Goal: Information Seeking & Learning: Find specific fact

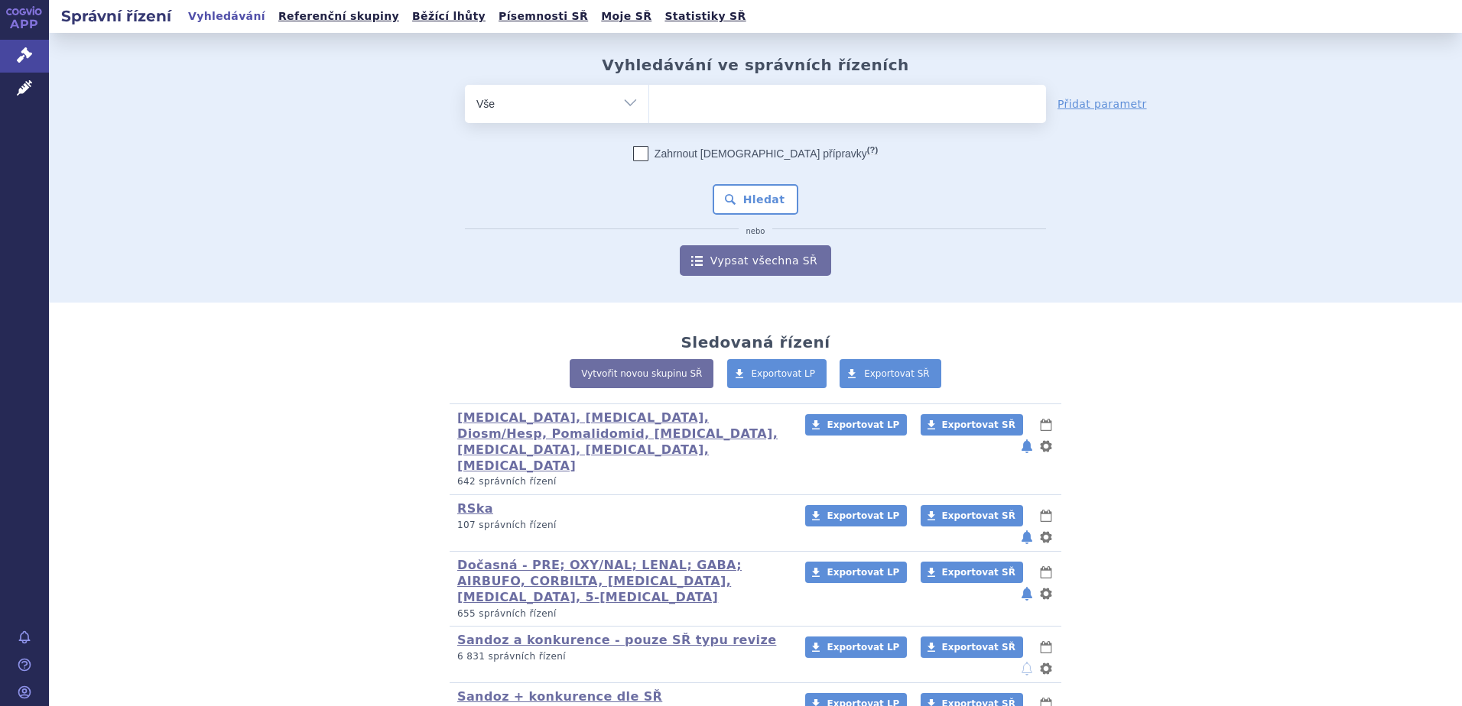
drag, startPoint x: 0, startPoint y: 0, endPoint x: 692, endPoint y: 111, distance: 700.7
click at [692, 111] on ul at bounding box center [847, 101] width 397 height 32
click at [649, 111] on select at bounding box center [648, 103] width 1 height 38
type input "ty"
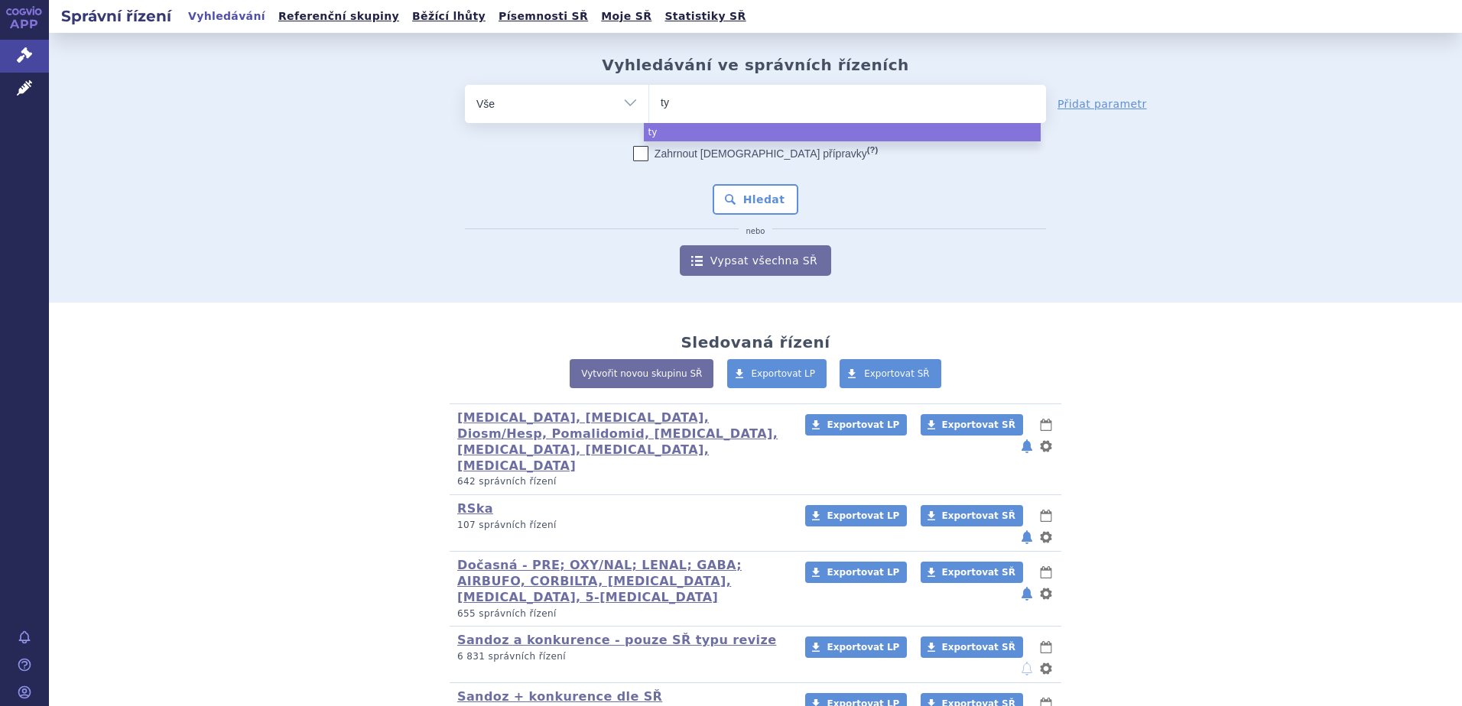
type input "tyr"
type input "tyru"
type input "tyruko"
select select "tyruko"
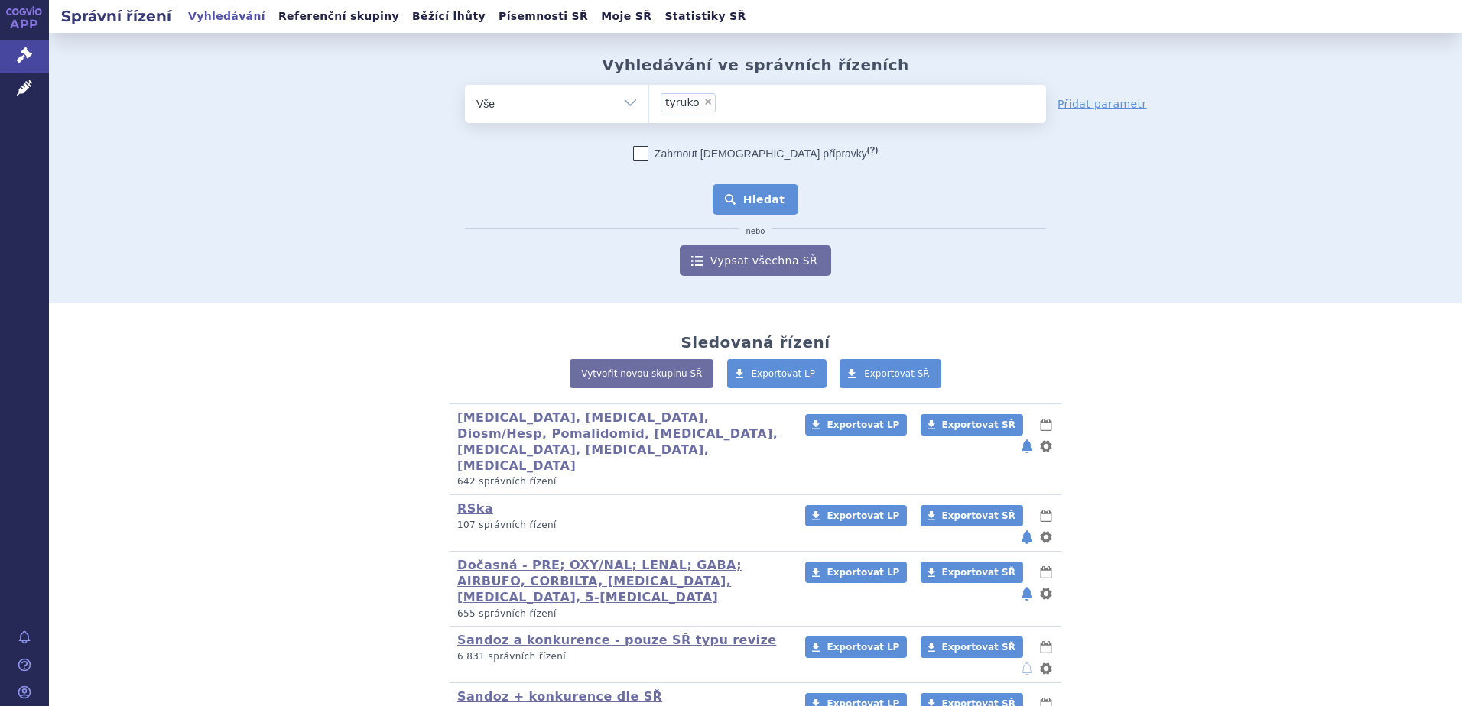
click at [774, 196] on button "Hledat" at bounding box center [756, 199] width 86 height 31
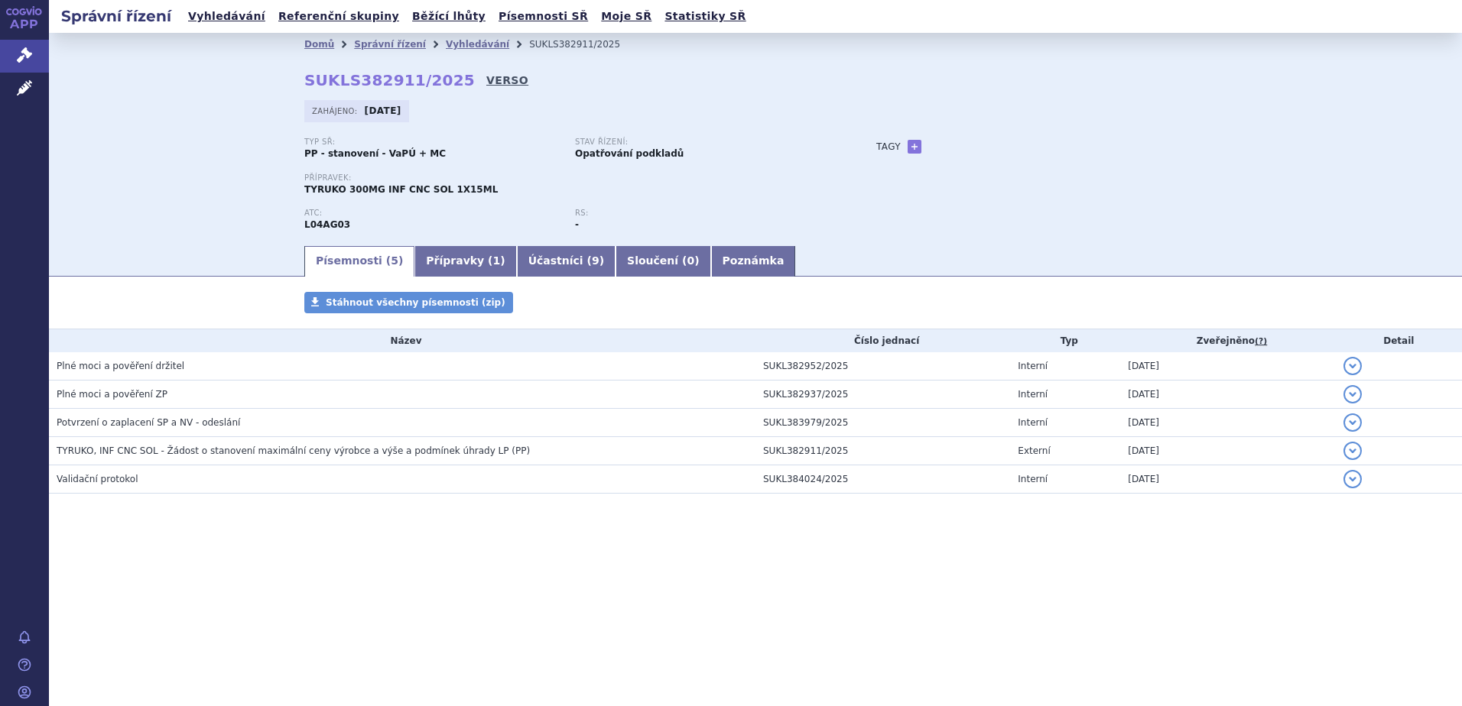
click at [490, 77] on link "VERSO" at bounding box center [507, 80] width 42 height 15
click at [446, 45] on link "Vyhledávání" at bounding box center [477, 44] width 63 height 11
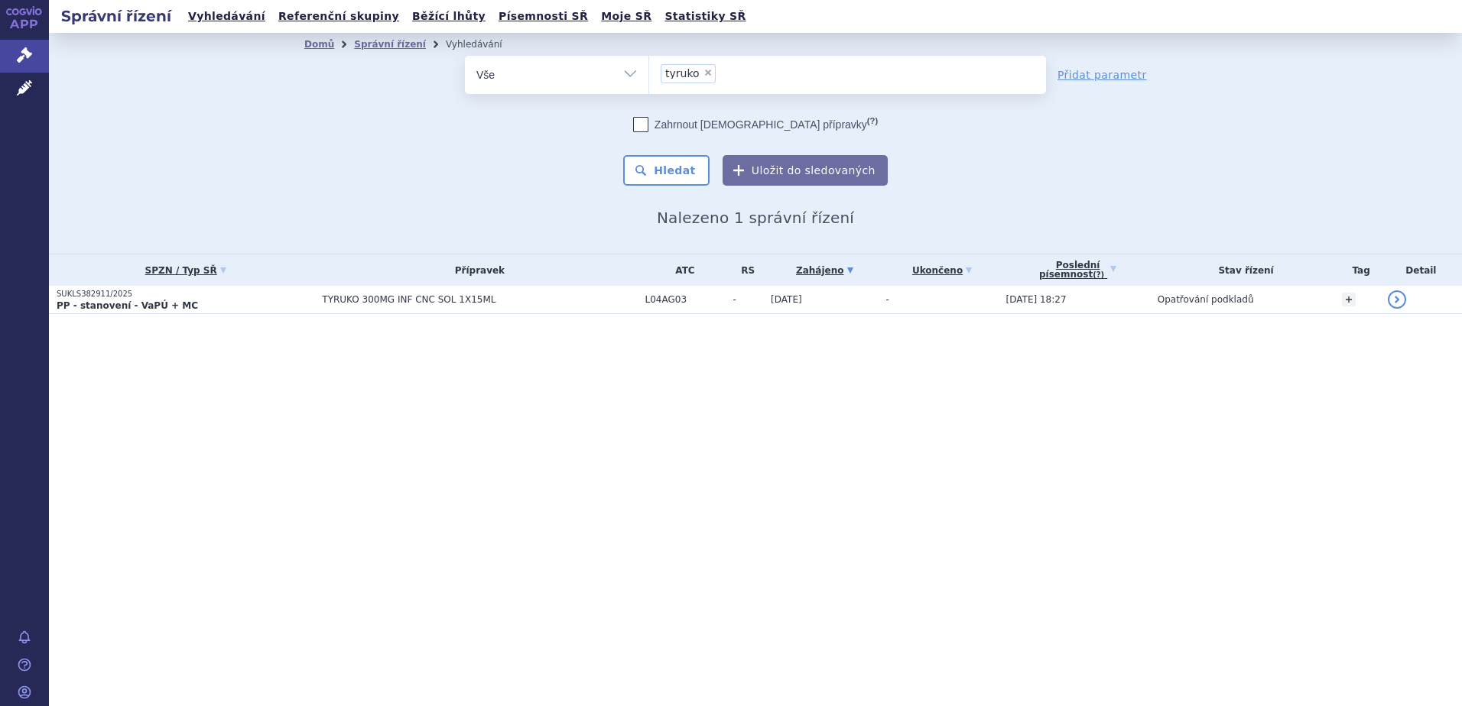
click at [703, 73] on span "×" at bounding box center [707, 72] width 9 height 9
click at [649, 73] on select "tyruko" at bounding box center [648, 74] width 1 height 38
select select
type input "a"
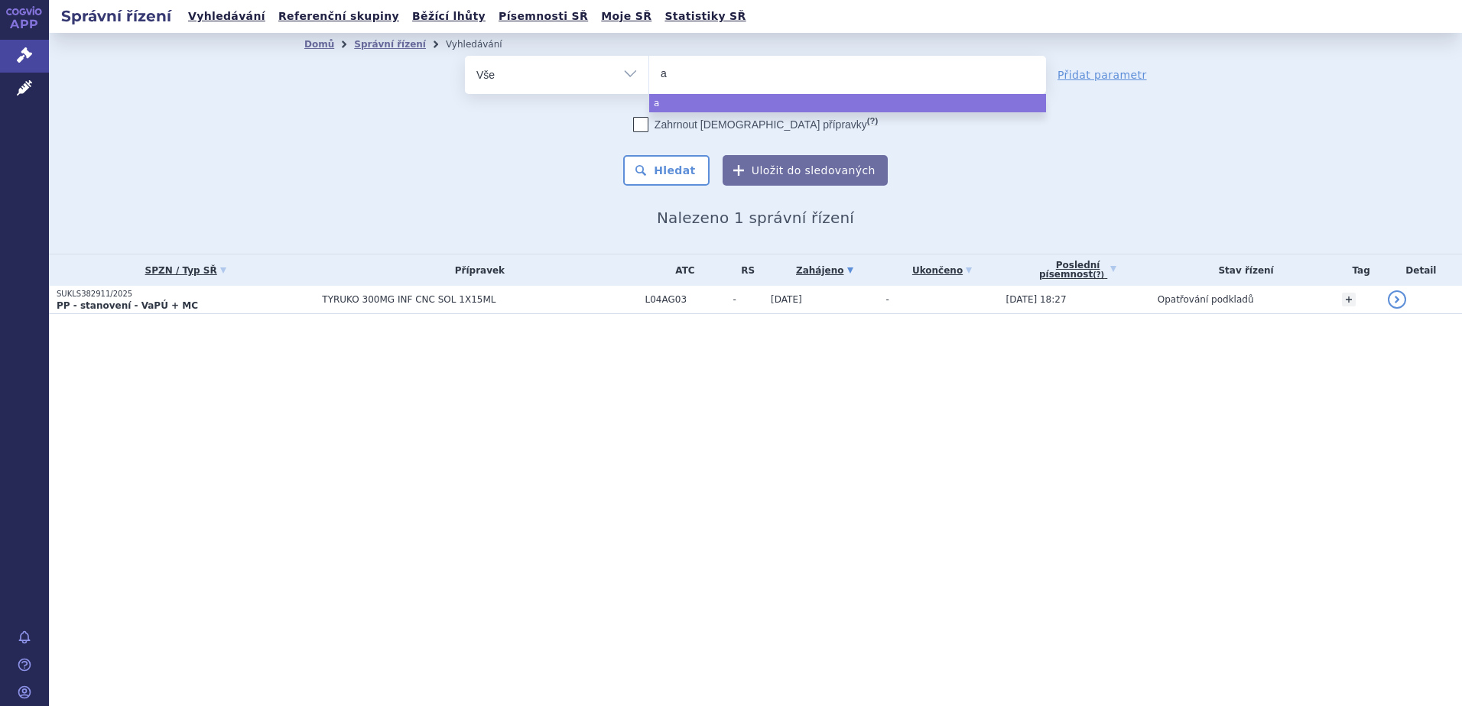
type input "af"
type input "afq"
type input "afqli"
type input "afqlir"
select select "afqlir"
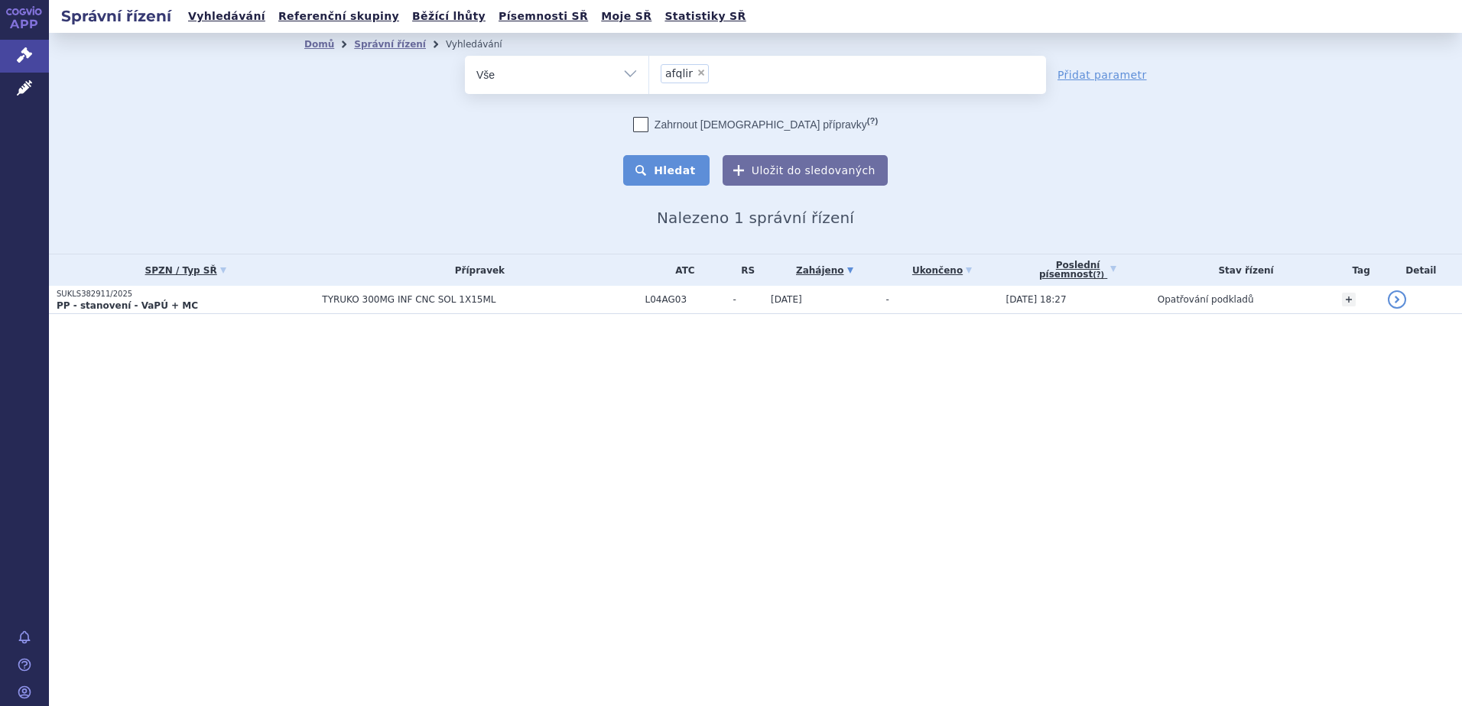
click at [684, 170] on button "Hledat" at bounding box center [666, 170] width 86 height 31
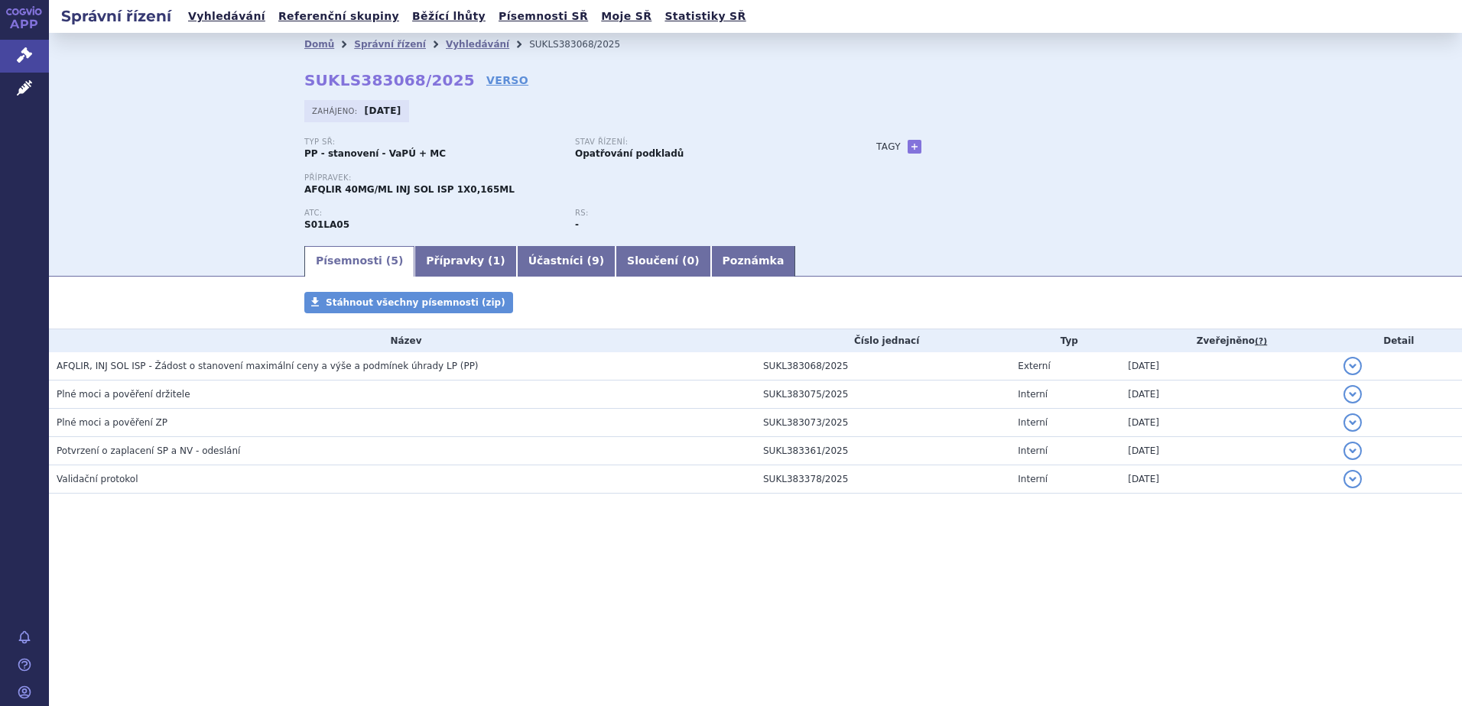
click at [486, 78] on link "VERSO" at bounding box center [507, 80] width 42 height 15
click at [464, 40] on link "Vyhledávání" at bounding box center [477, 44] width 63 height 11
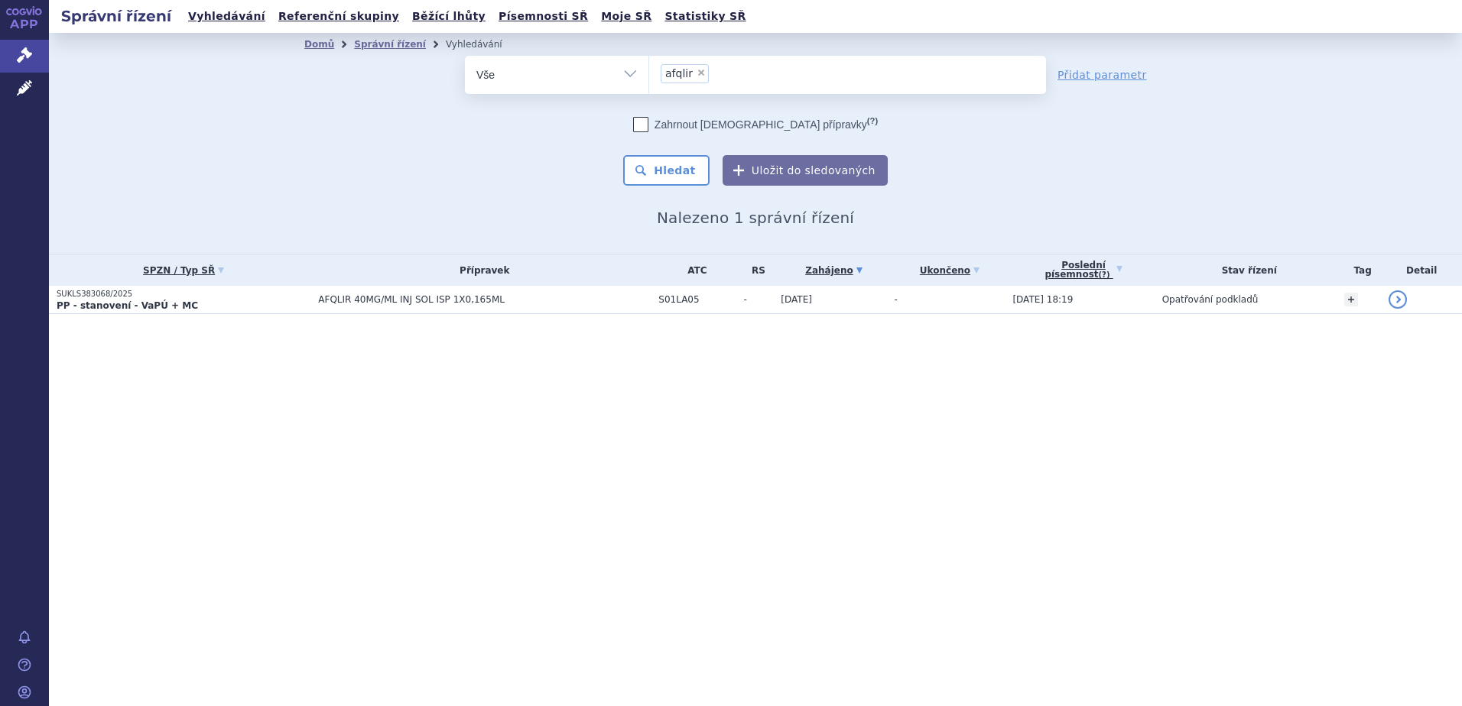
click at [700, 72] on span "×" at bounding box center [700, 72] width 9 height 9
click at [649, 72] on select "afqlir" at bounding box center [648, 74] width 1 height 38
select select
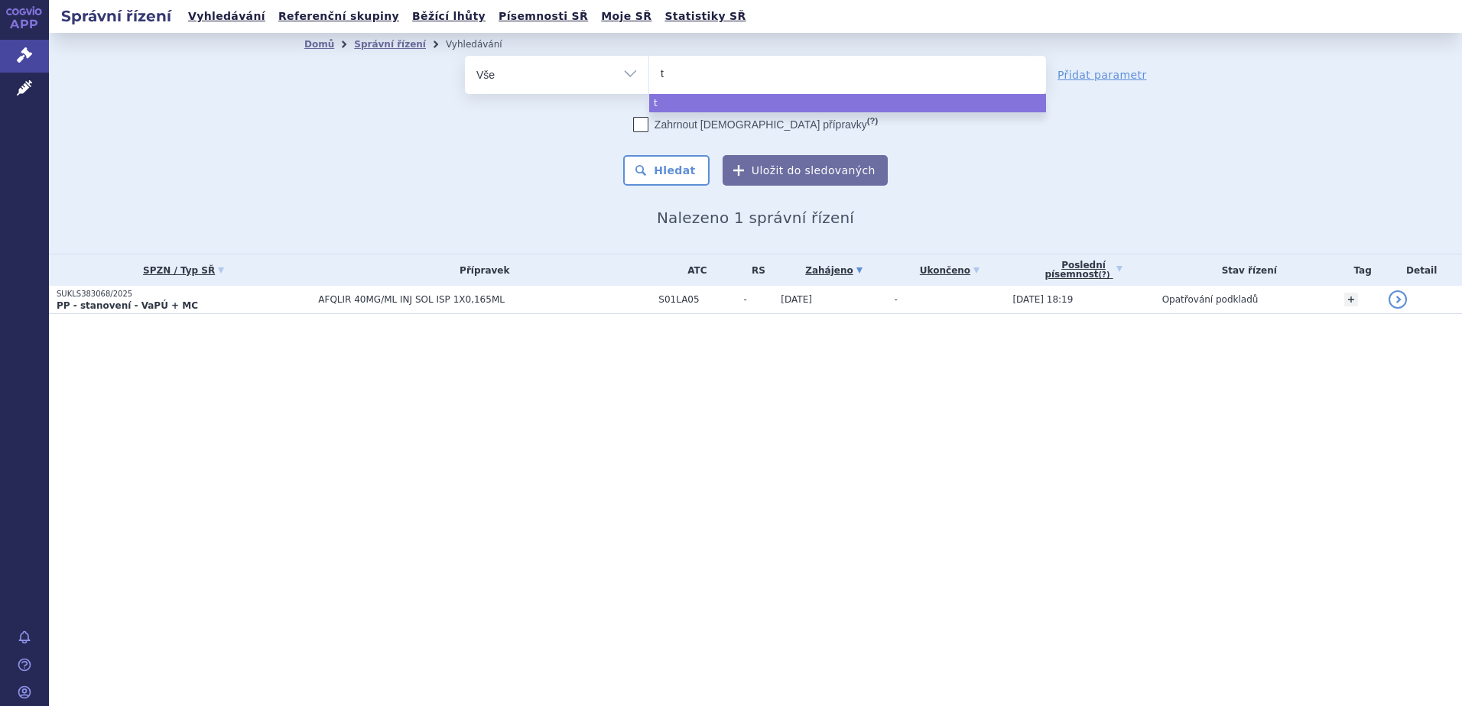
type input "ty"
type input "tyru"
type input "tyruko"
select select "tyruko"
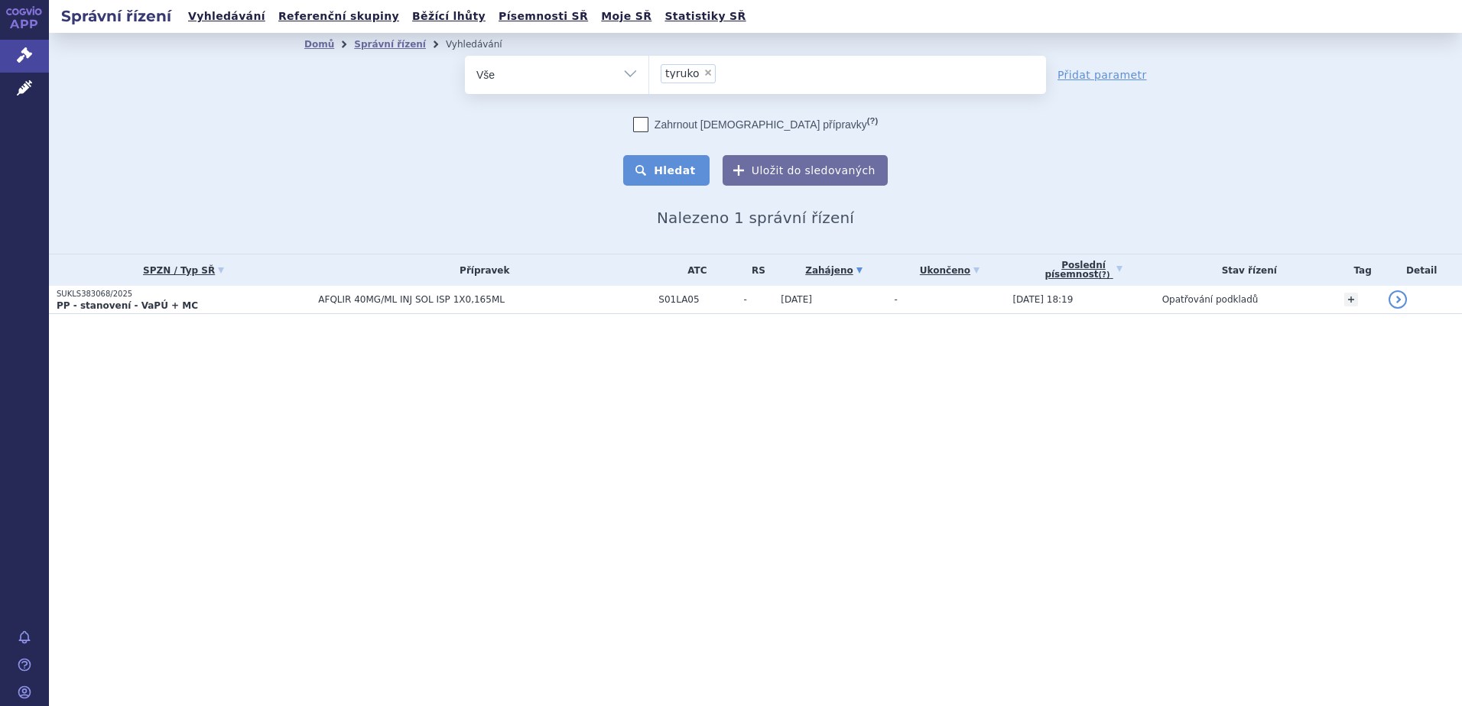
click at [682, 168] on button "Hledat" at bounding box center [666, 170] width 86 height 31
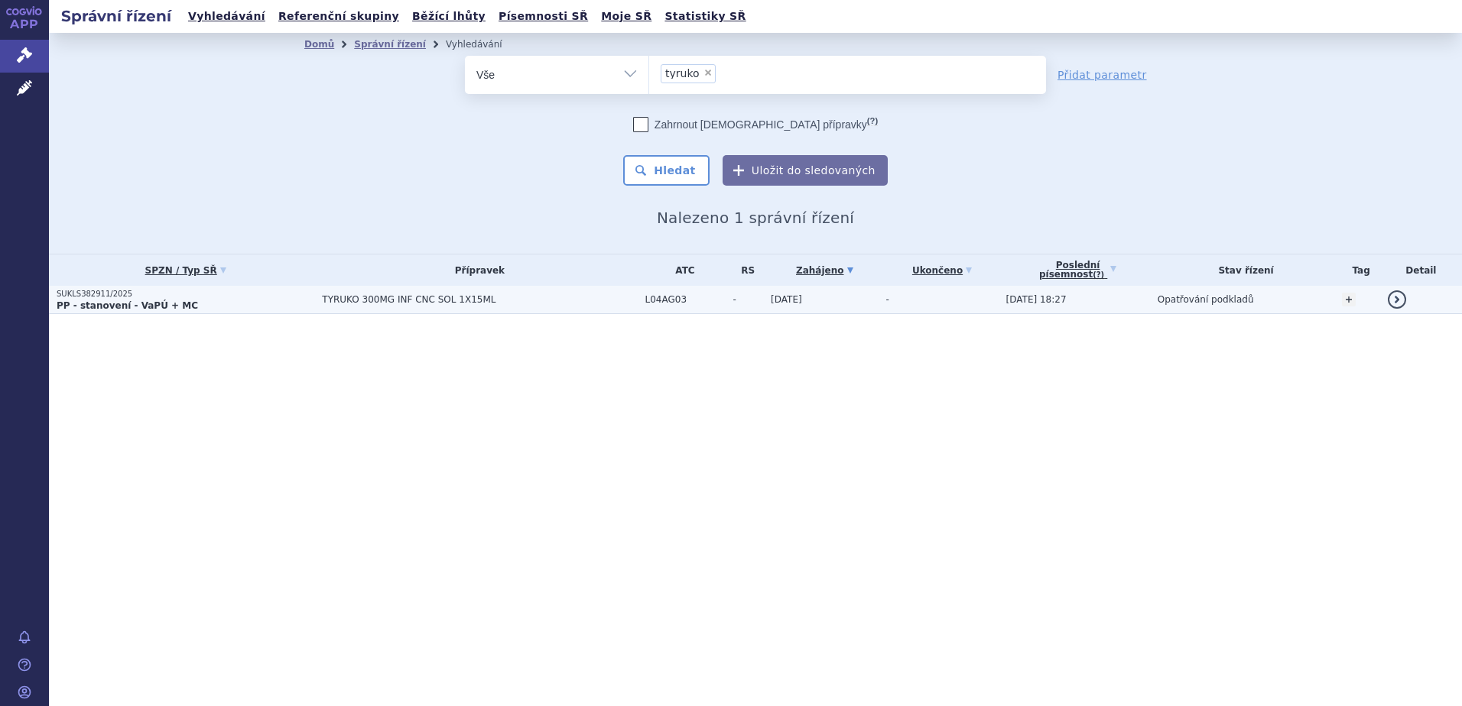
click at [314, 300] on td "TYRUKO 300MG INF CNC SOL 1X15ML" at bounding box center [475, 300] width 323 height 28
